Goal: Task Accomplishment & Management: Manage account settings

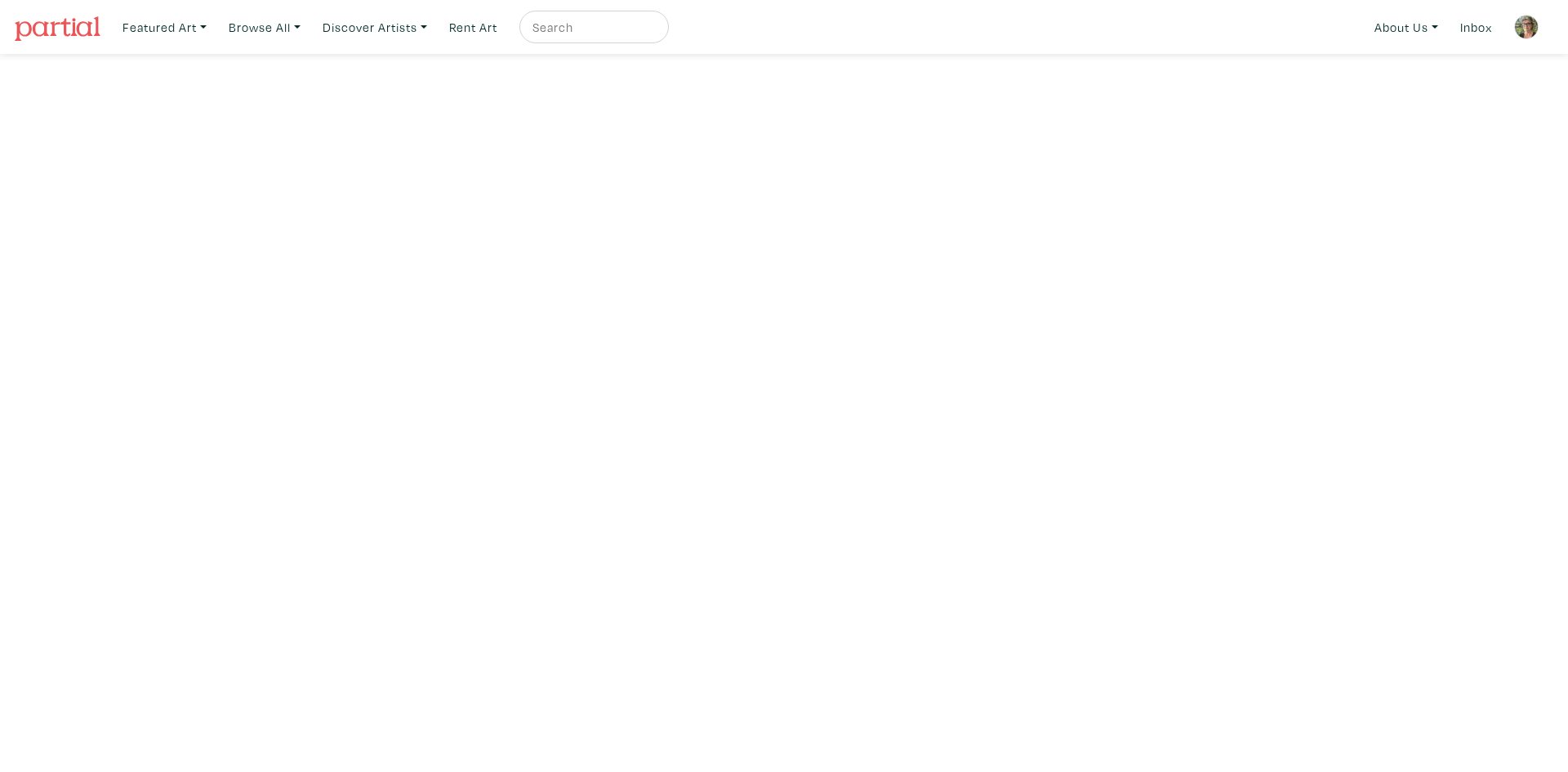
drag, startPoint x: 0, startPoint y: 0, endPoint x: 70, endPoint y: 28, distance: 75.4
click at [70, 28] on img at bounding box center [58, 29] width 86 height 24
click at [1534, 38] on link at bounding box center [1526, 27] width 39 height 39
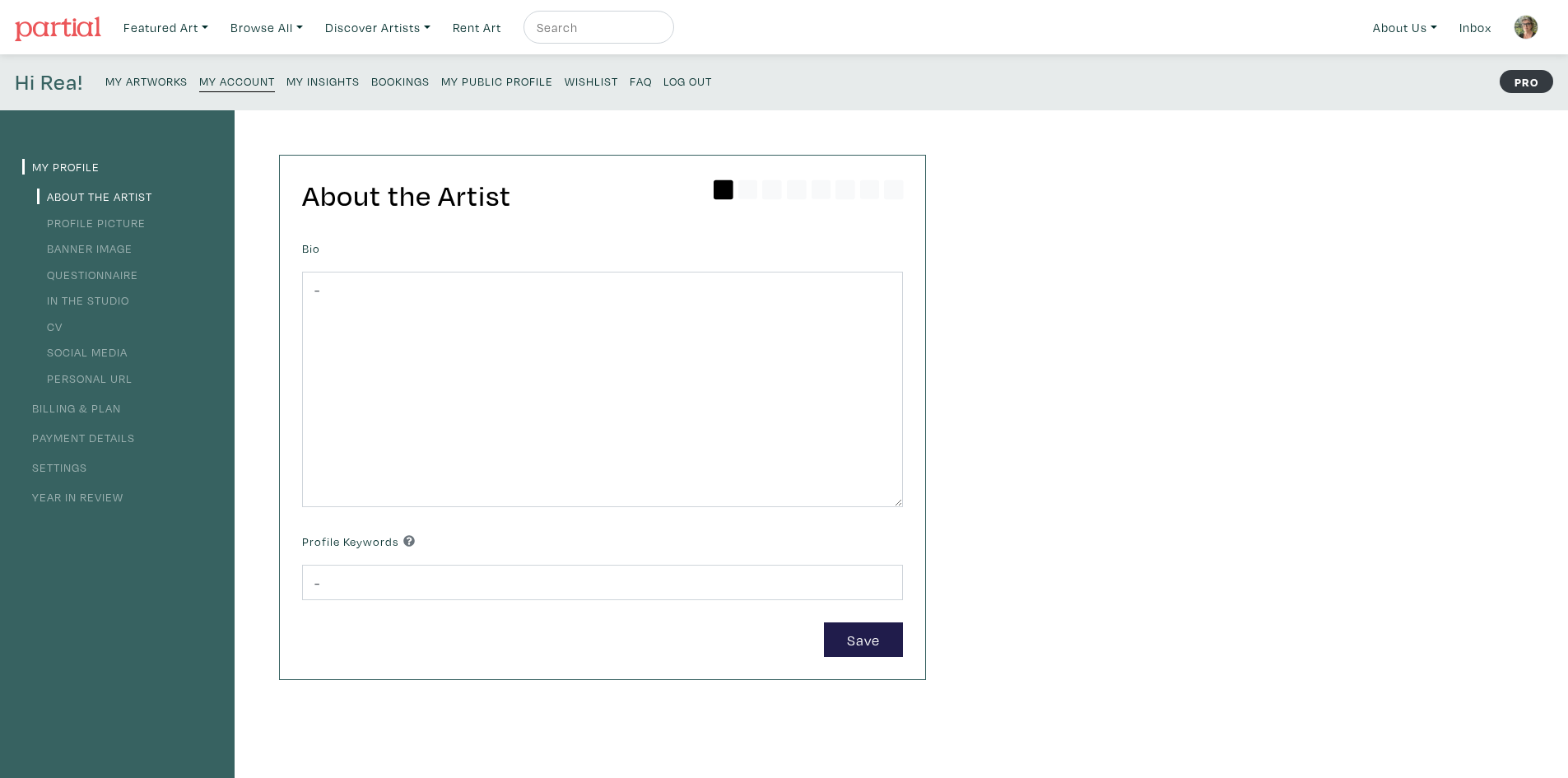
click at [695, 75] on small "Log Out" at bounding box center [688, 81] width 49 height 16
